Goal: Task Accomplishment & Management: Use online tool/utility

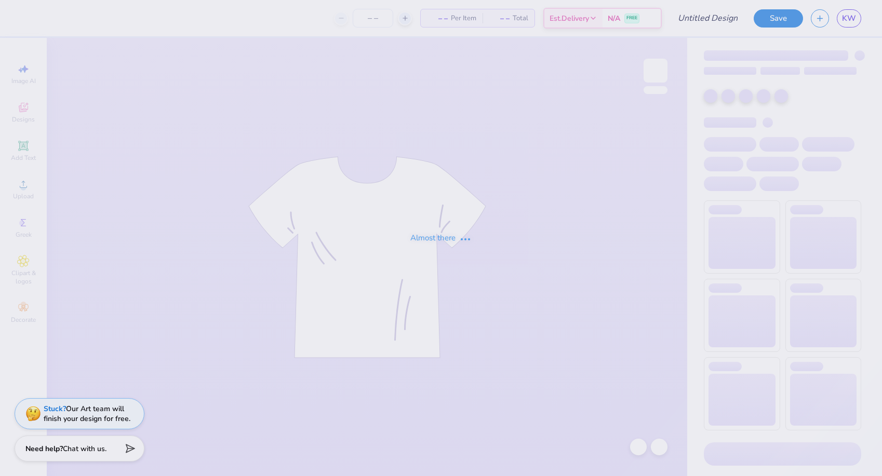
type input "20"
type input "bison girls sweatshirt"
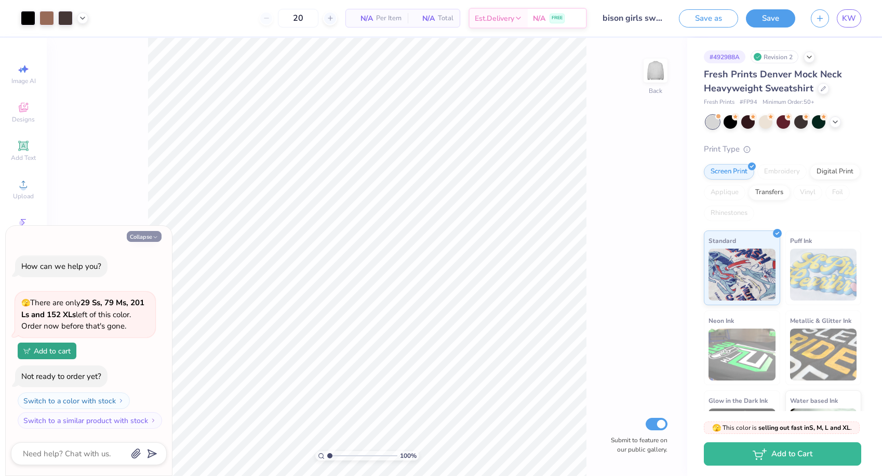
click at [146, 237] on button "Collapse" at bounding box center [144, 236] width 35 height 11
type textarea "x"
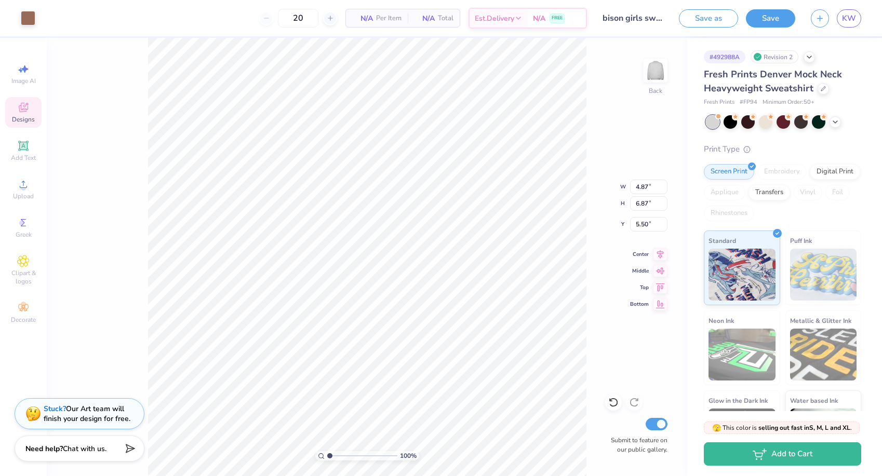
type input "4.87"
type input "6.87"
type input "5.50"
type input "4.36"
type input "4.06"
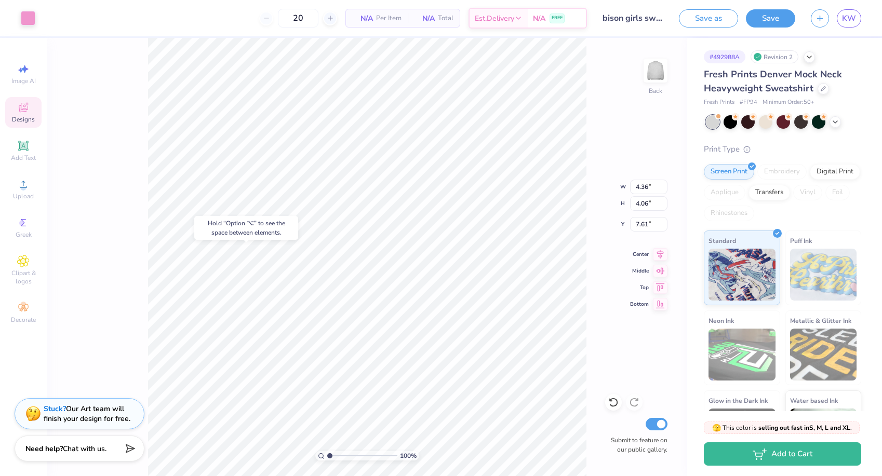
type input "7.97"
type input "12.53"
type input "3.35"
type input "7.27"
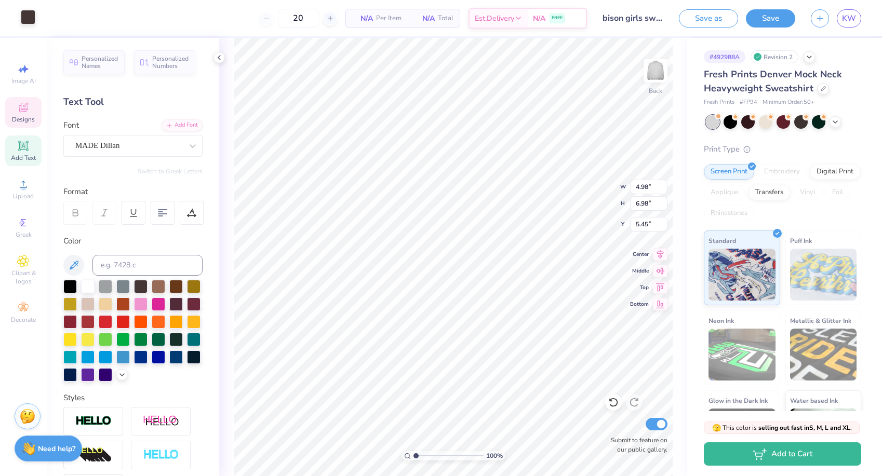
click at [26, 20] on div at bounding box center [28, 17] width 15 height 15
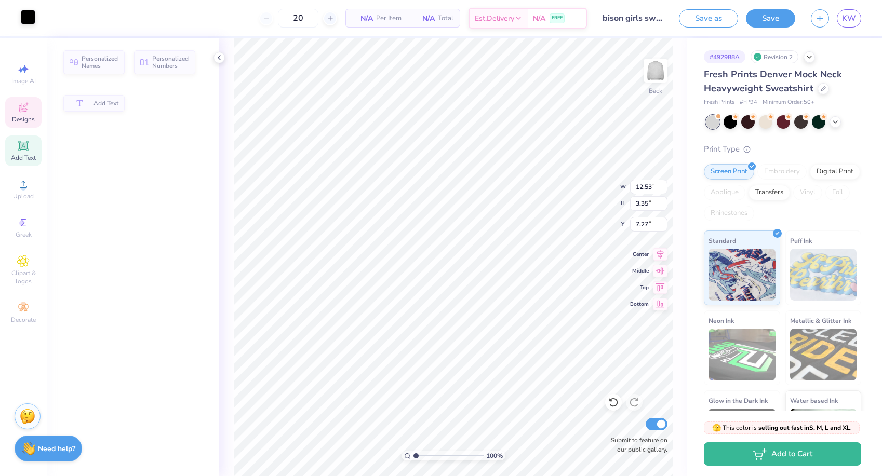
type input "12.53"
type input "3.35"
type input "7.27"
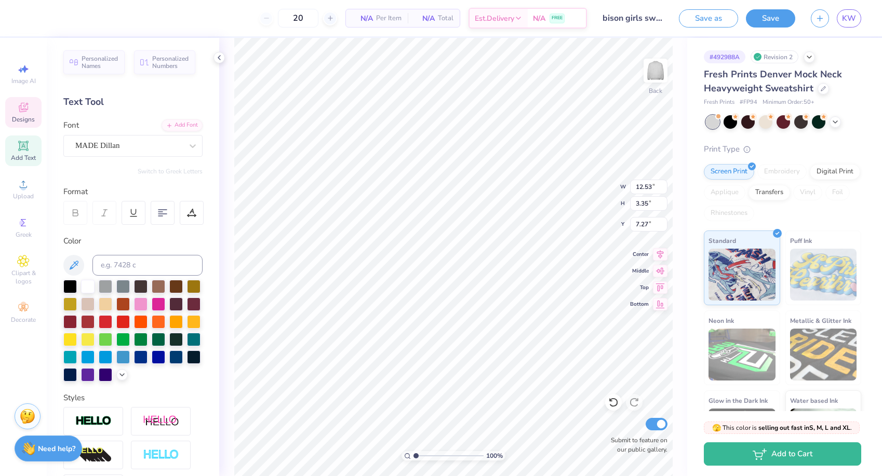
type input "13.59"
type input "3.93"
type input "2.18"
click at [226, 210] on div "100 % Back W 13.59 13.59 " H 3.93 3.93 " Y 2.18 2.18 " Center Middle Top Bottom…" at bounding box center [453, 257] width 468 height 438
click at [71, 288] on div at bounding box center [69, 285] width 13 height 13
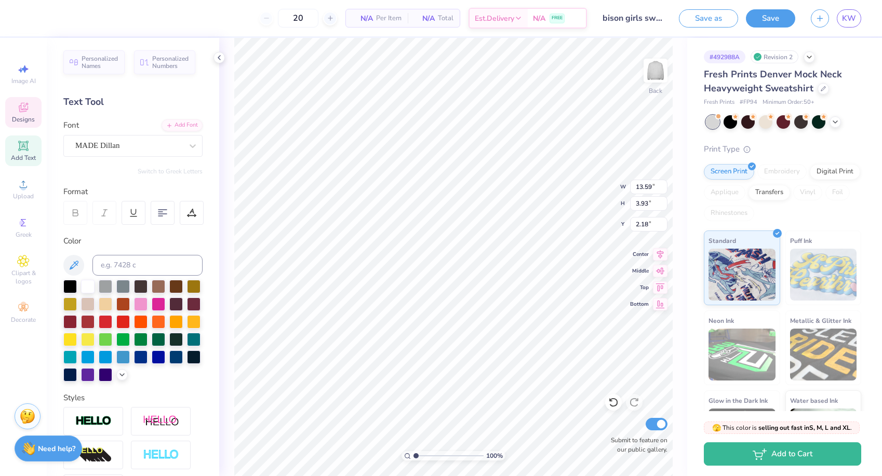
type input "12.53"
type input "3.35"
type input "7.27"
click at [68, 286] on div at bounding box center [69, 285] width 13 height 13
type input "4.98"
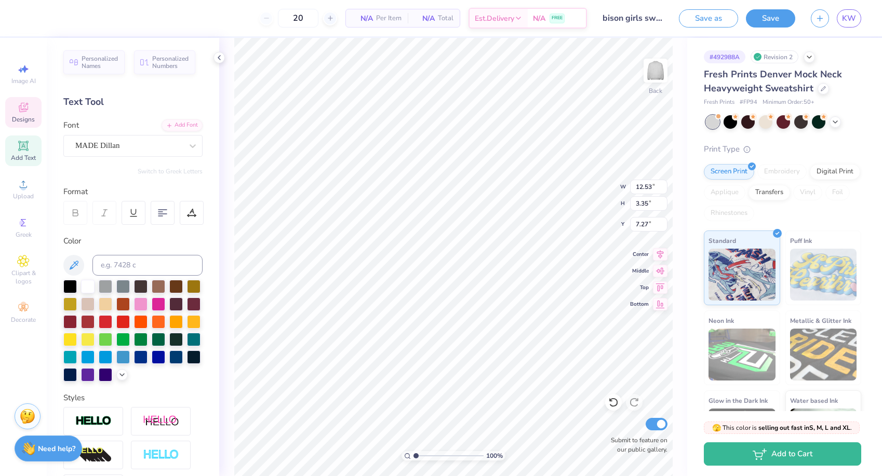
type input "6.98"
type input "5.45"
click at [21, 16] on div at bounding box center [28, 17] width 15 height 15
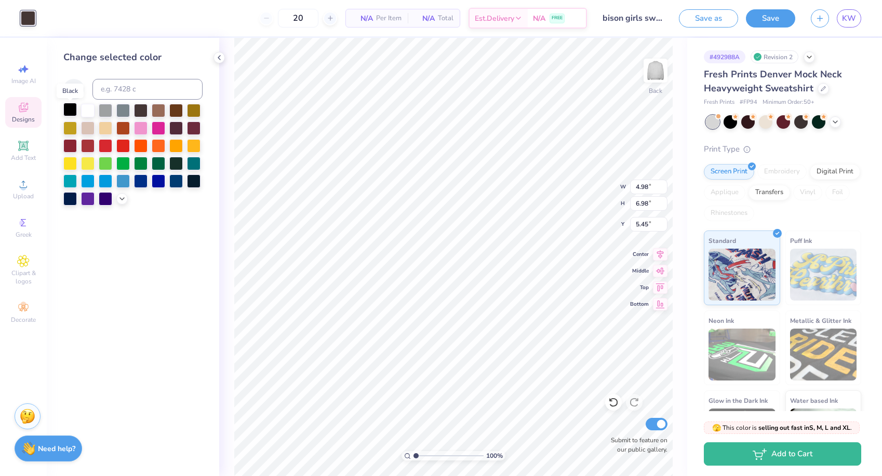
click at [70, 109] on div at bounding box center [69, 109] width 13 height 13
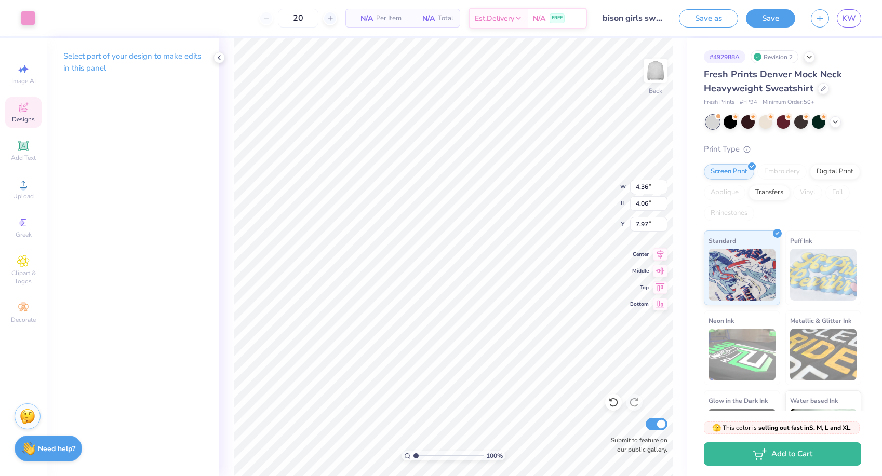
type input "7.61"
type input "4.40"
type input "4.10"
type input "7.57"
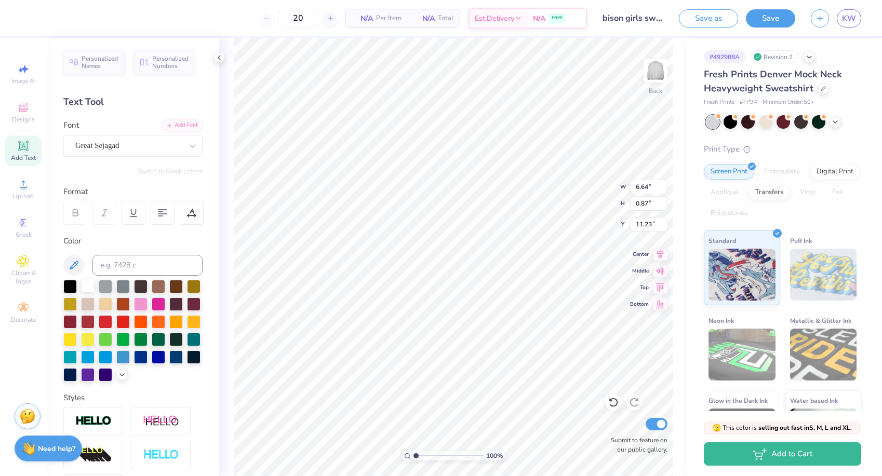
click at [85, 286] on div at bounding box center [87, 285] width 13 height 13
type input "3.80"
type input "0.97"
type input "8.95"
click at [90, 285] on div at bounding box center [87, 285] width 13 height 13
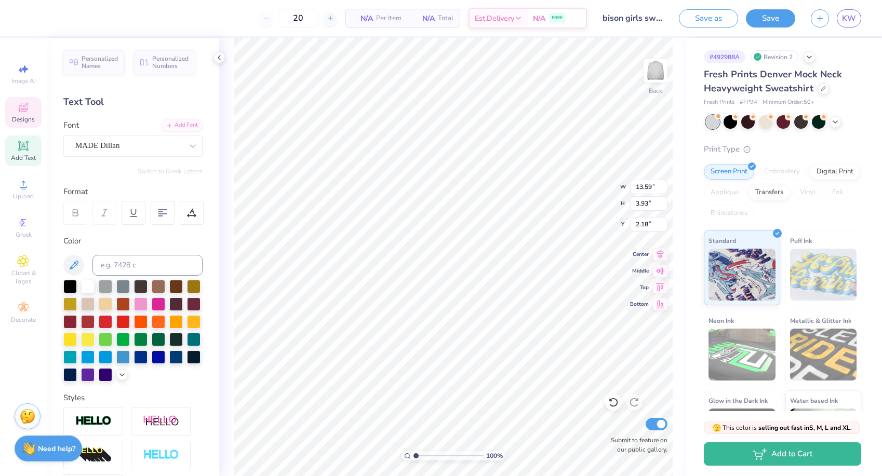
type input "0.50"
type input "0.77"
type input "0.89"
type input "5.45"
click at [436, 421] on li "Bring Forward" at bounding box center [459, 423] width 82 height 20
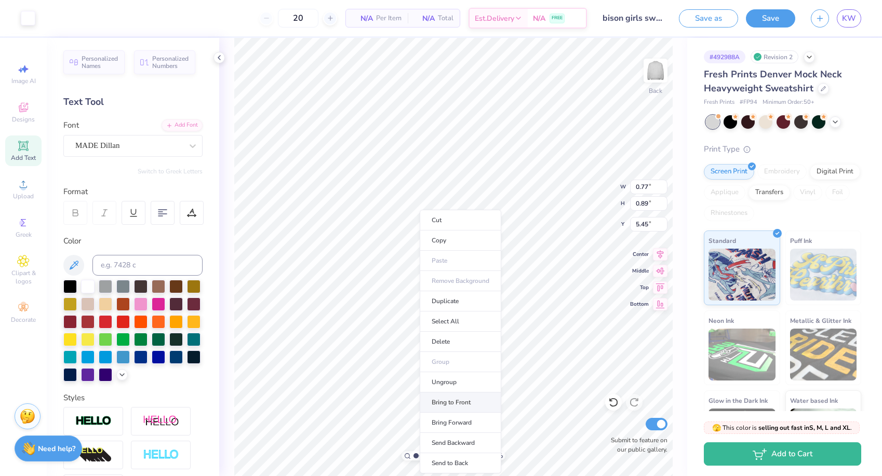
click at [435, 401] on li "Bring to Front" at bounding box center [461, 403] width 82 height 20
type input "5.50"
type input "2.02"
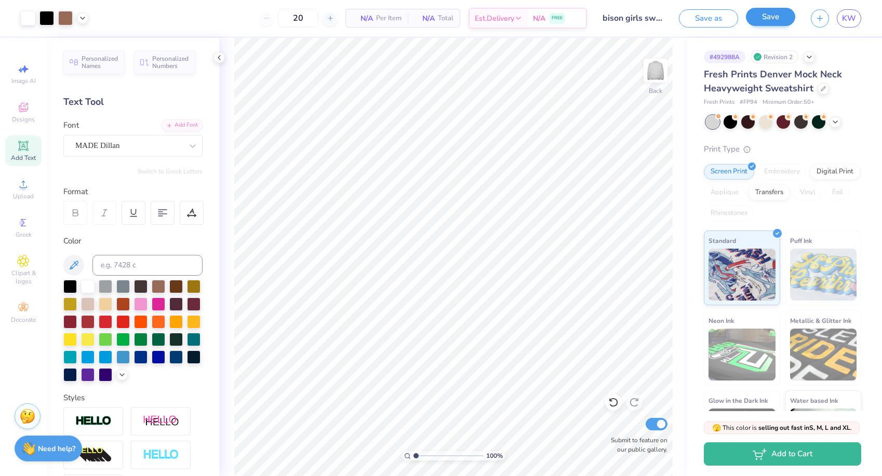
click at [767, 18] on button "Save" at bounding box center [770, 17] width 49 height 18
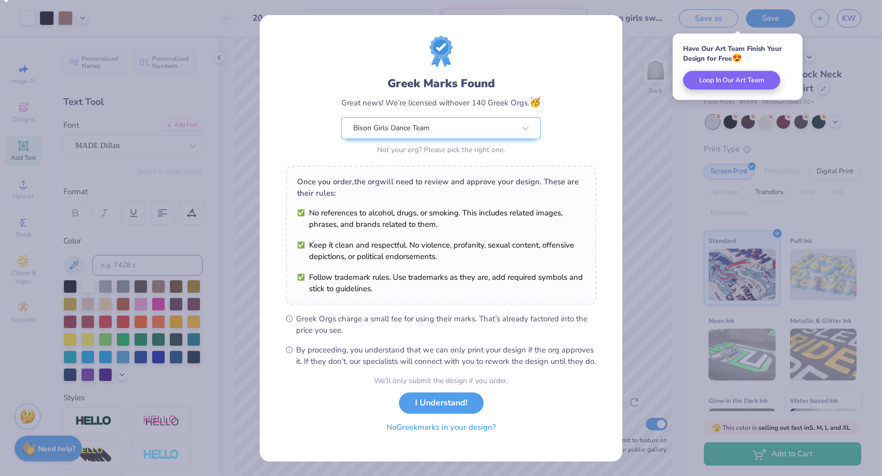
click at [465, 438] on button "No Greek marks in your design?" at bounding box center [440, 427] width 127 height 21
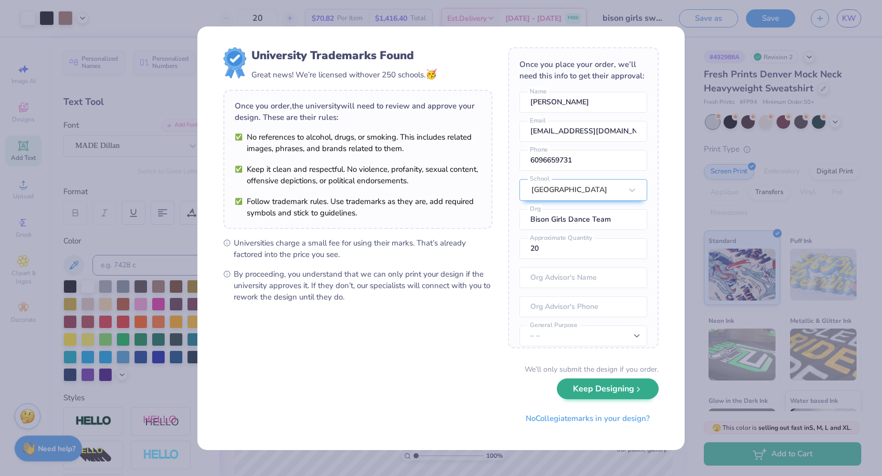
click at [619, 385] on button "Keep Designing" at bounding box center [608, 389] width 102 height 21
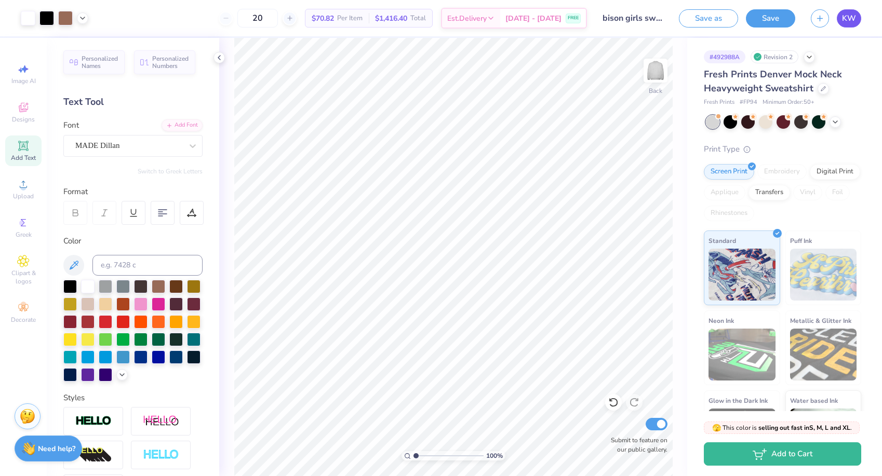
click at [852, 20] on span "KW" at bounding box center [849, 18] width 14 height 12
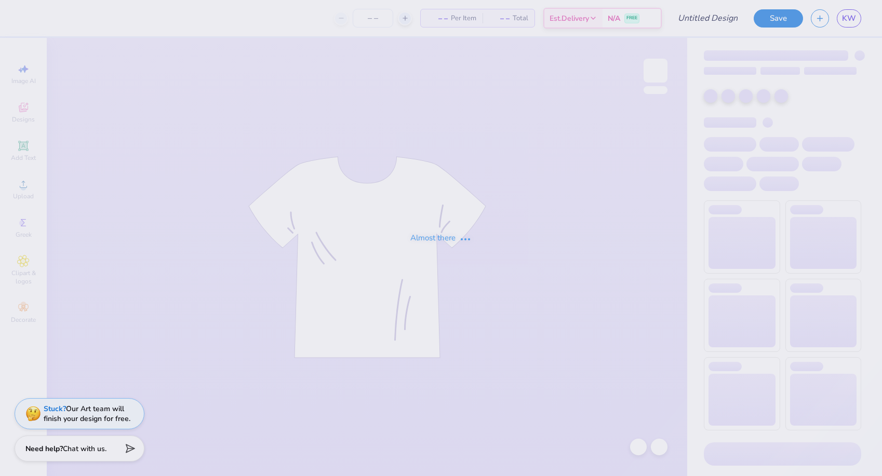
type input "final sweatset shorts"
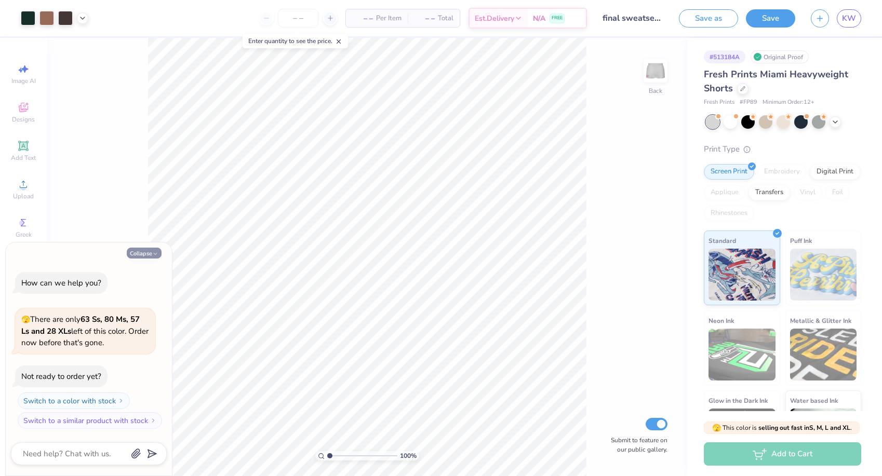
click at [153, 251] on button "Collapse" at bounding box center [144, 253] width 35 height 11
type textarea "x"
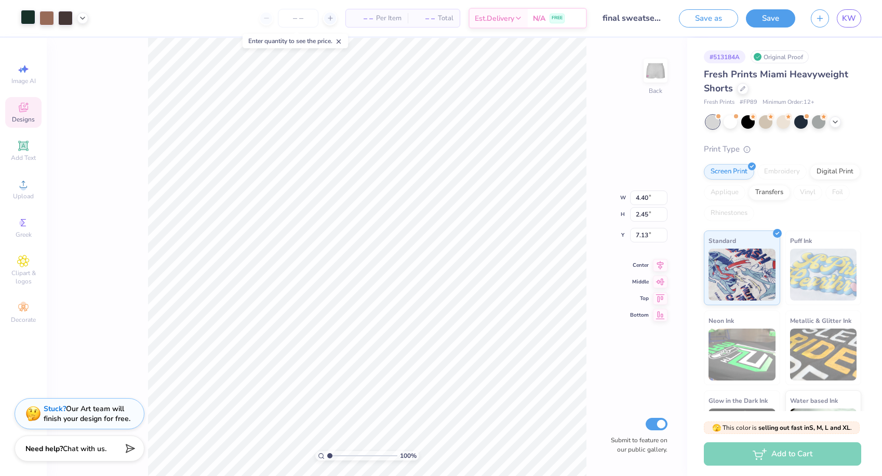
click at [29, 15] on div at bounding box center [28, 17] width 15 height 15
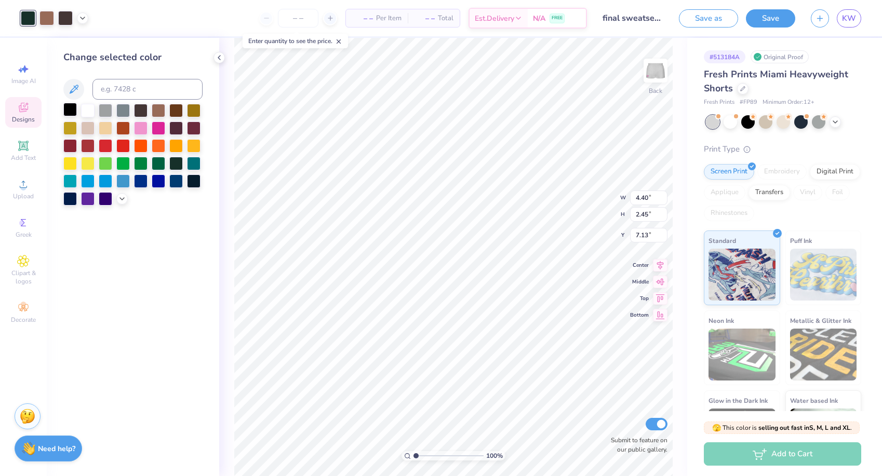
click at [72, 114] on div at bounding box center [69, 109] width 13 height 13
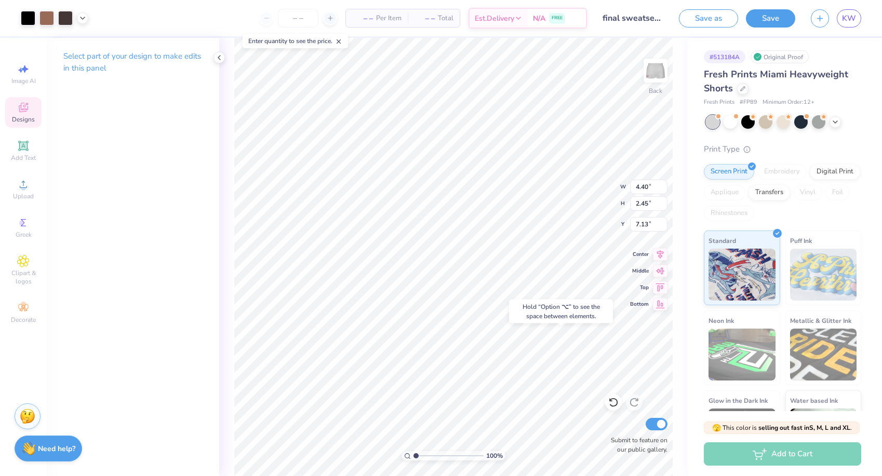
type input "7.55"
click at [31, 18] on div at bounding box center [28, 17] width 15 height 15
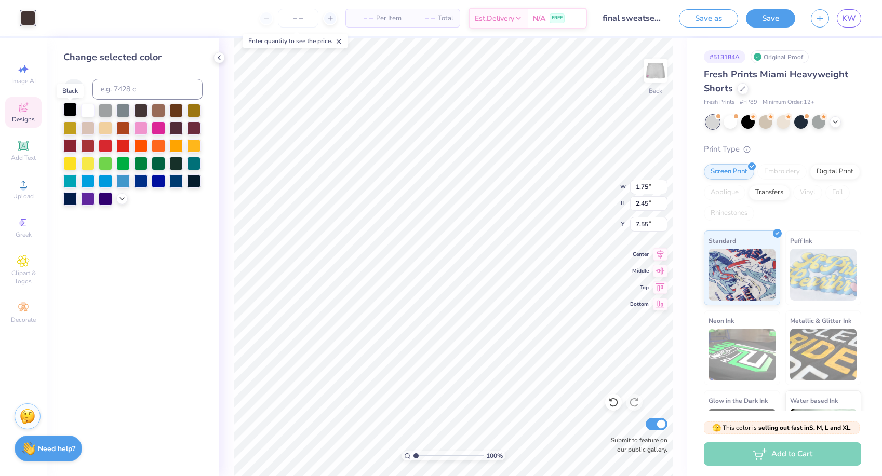
click at [73, 112] on div at bounding box center [69, 109] width 13 height 13
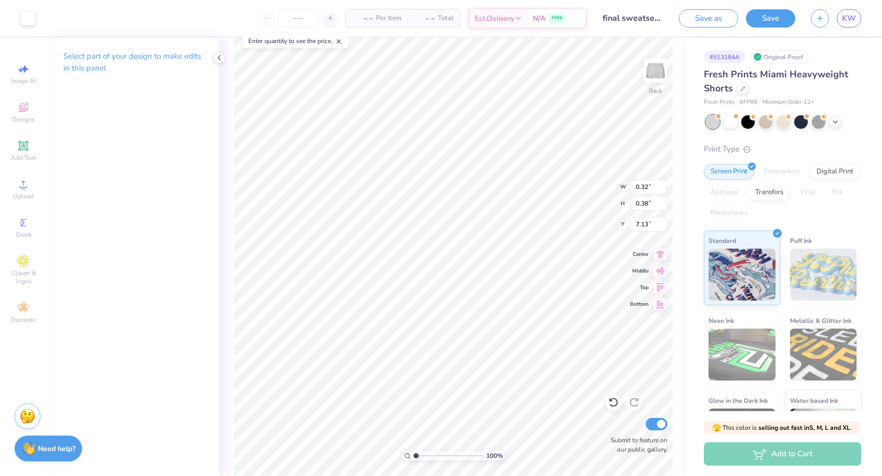
type input "7.55"
type input "1.75"
type input "2.45"
click at [577, 407] on li "Bring to Front" at bounding box center [596, 403] width 82 height 20
click at [575, 399] on li "Bring to Front" at bounding box center [595, 403] width 82 height 20
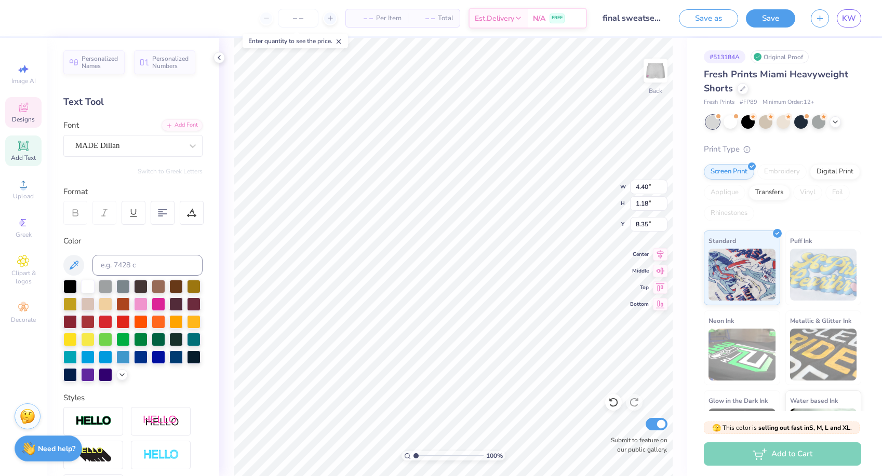
type input "8.26"
click at [760, 23] on button "Save" at bounding box center [770, 17] width 49 height 18
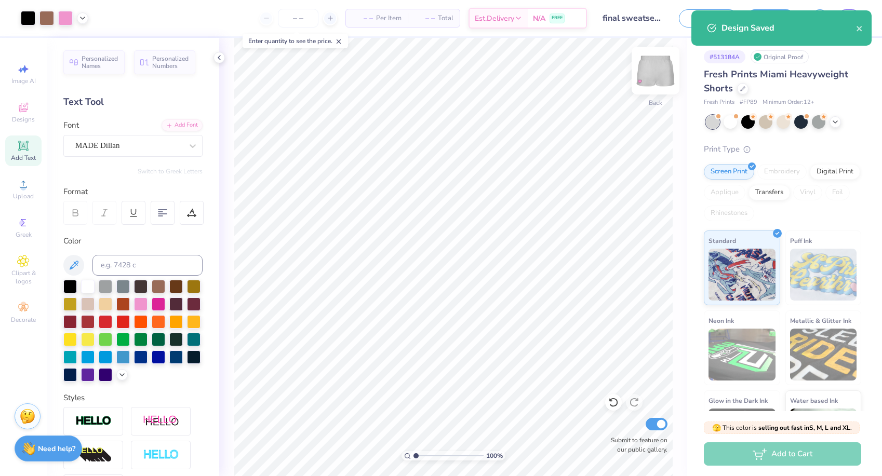
click at [648, 67] on img at bounding box center [655, 71] width 42 height 42
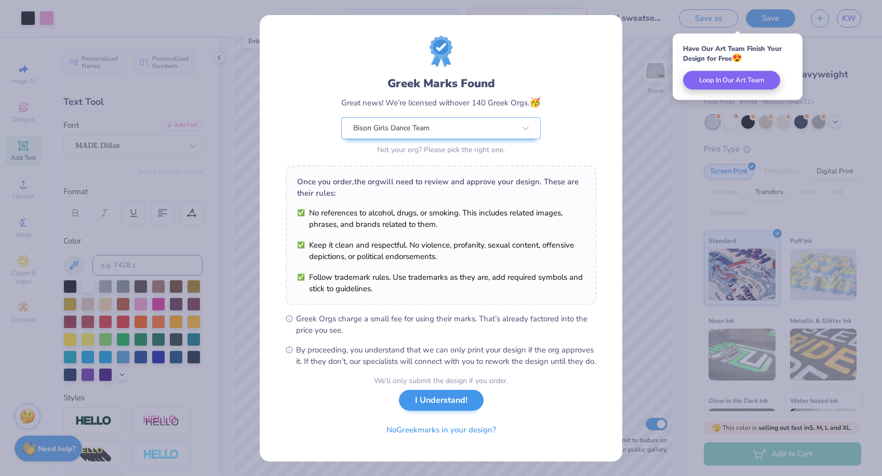
click at [453, 408] on button "I Understand!" at bounding box center [441, 400] width 85 height 21
